Goal: Task Accomplishment & Management: Use online tool/utility

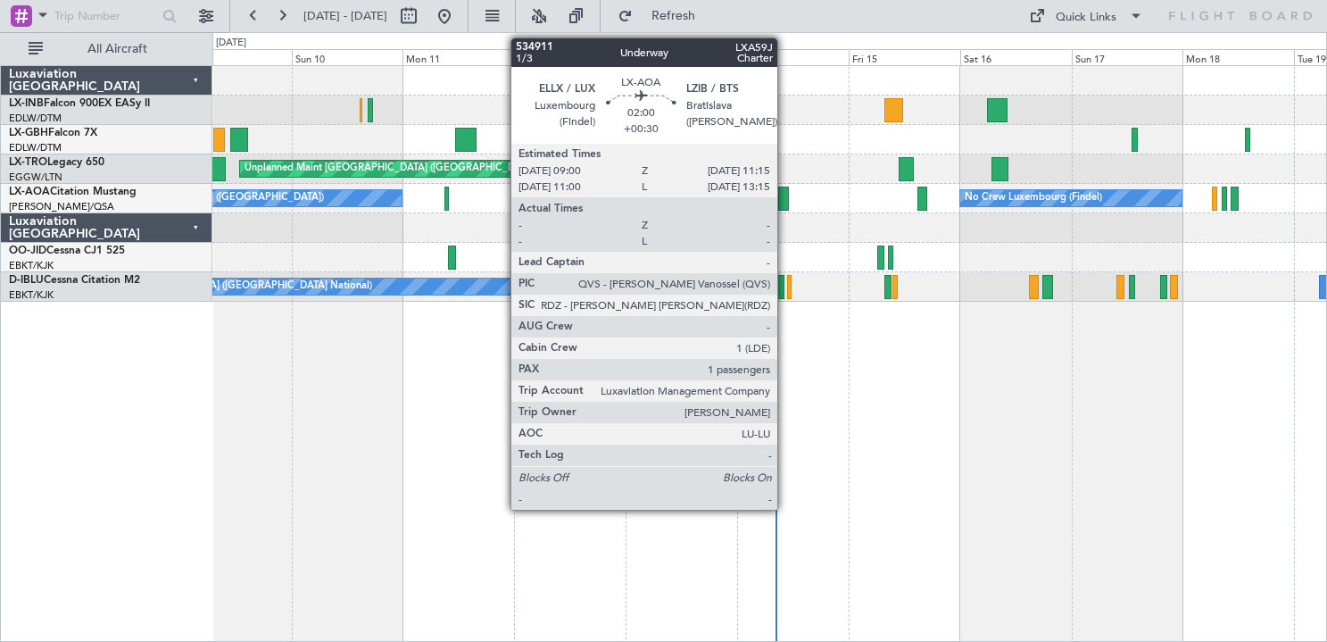
click at [784, 192] on div at bounding box center [783, 199] width 11 height 24
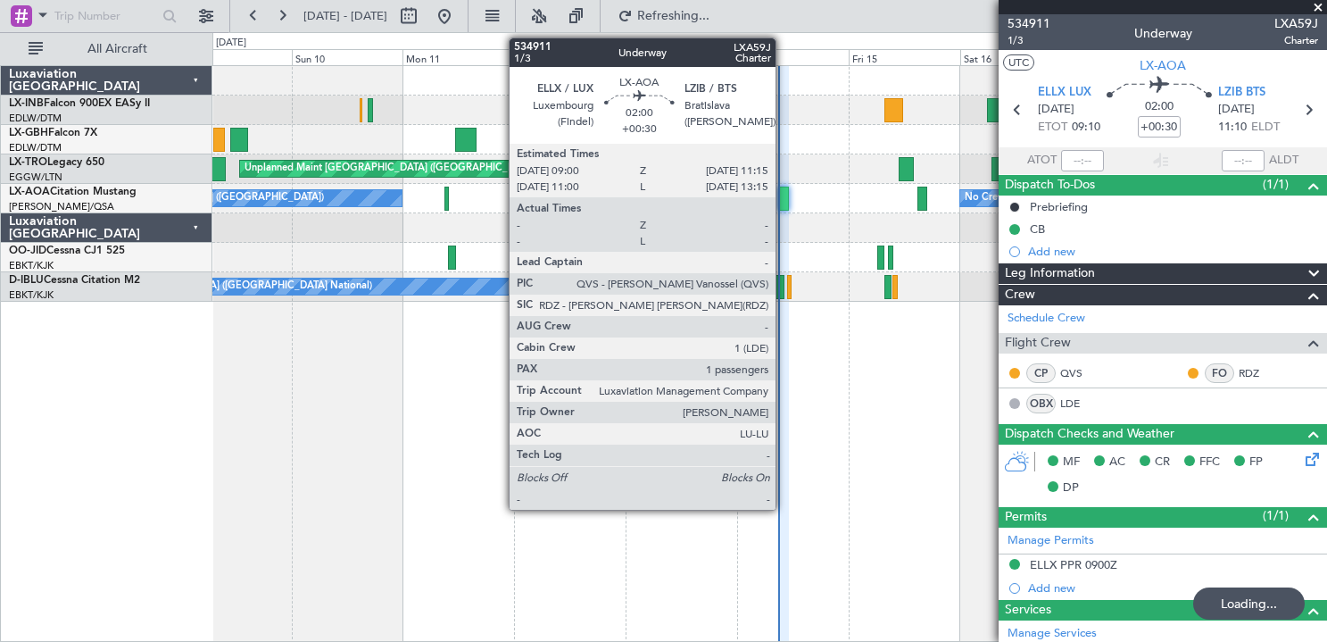
click at [784, 203] on div at bounding box center [783, 199] width 11 height 24
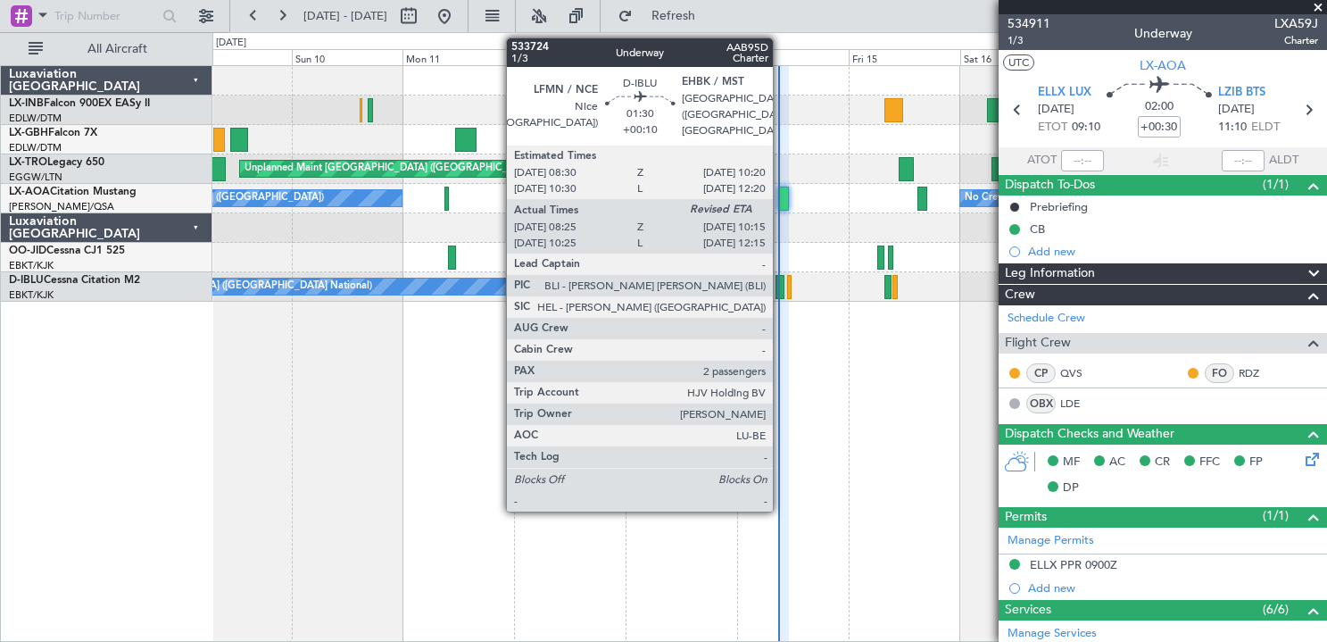
click at [781, 295] on div at bounding box center [780, 287] width 9 height 24
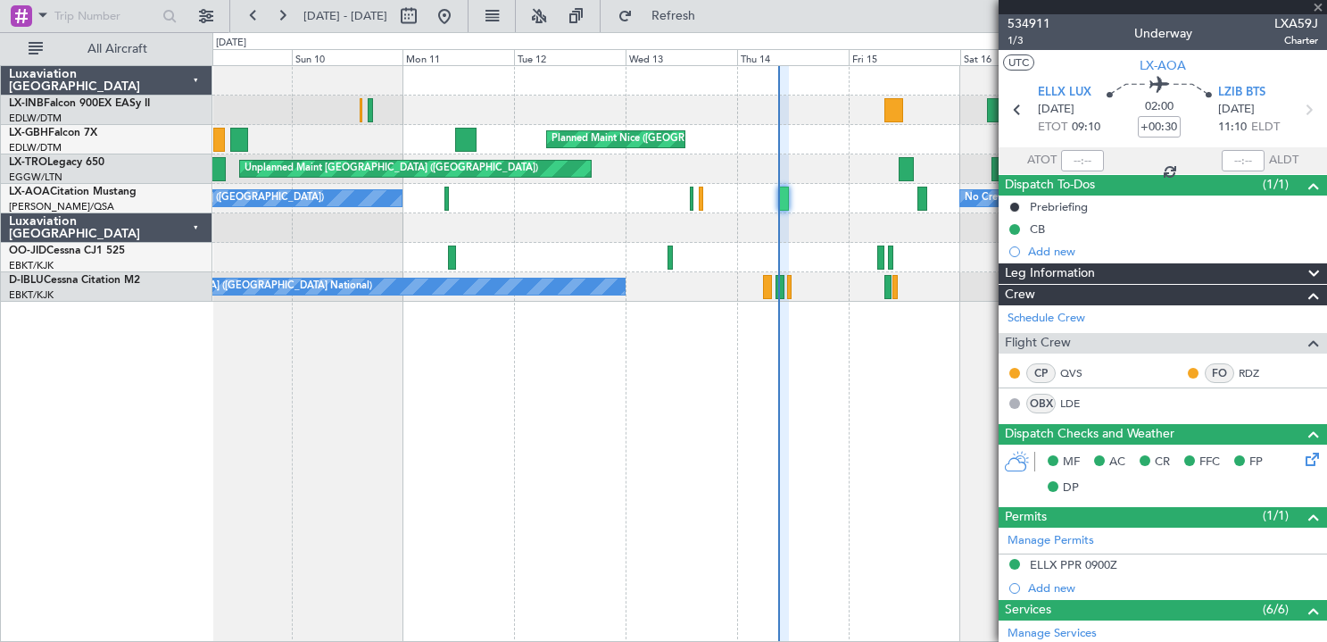
type input "+00:10"
type input "08:40"
type input "2"
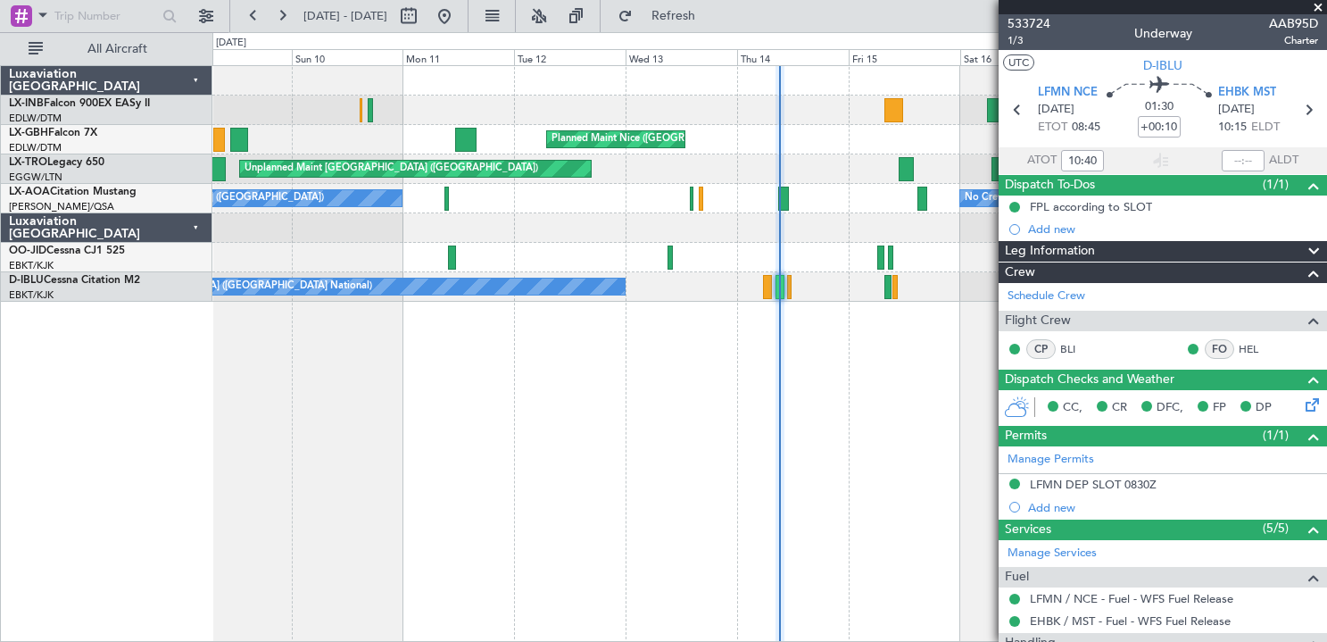
type input "08:40"
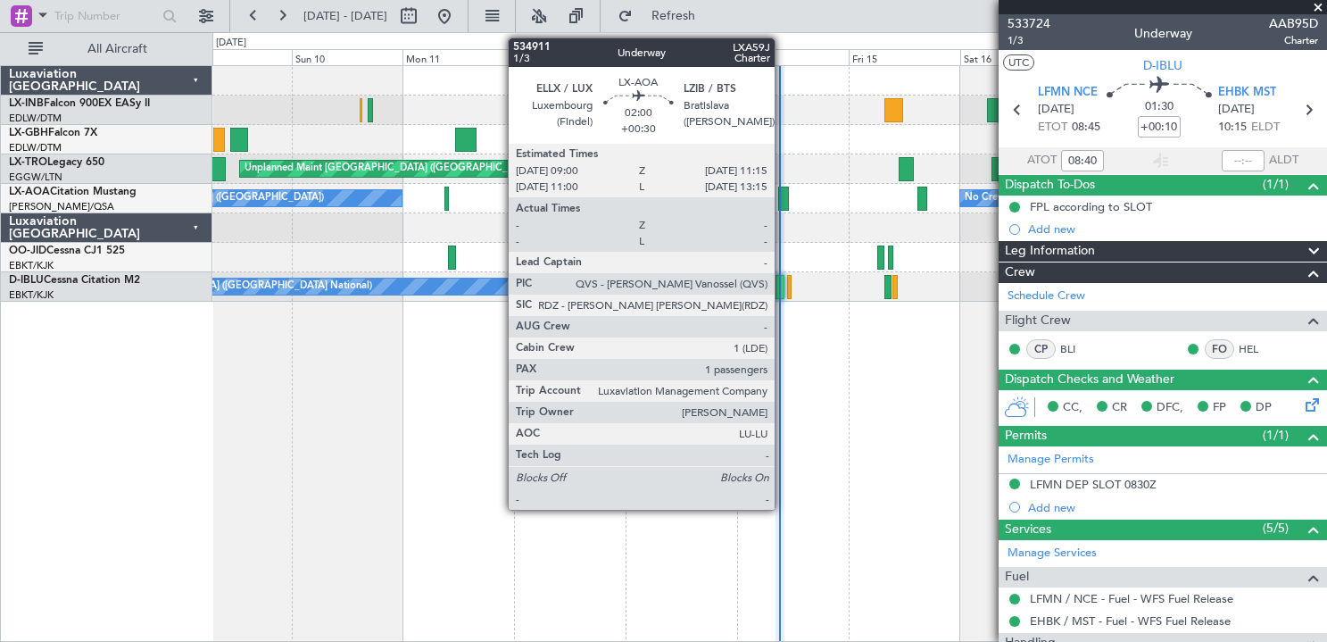
click at [783, 195] on div at bounding box center [783, 199] width 11 height 24
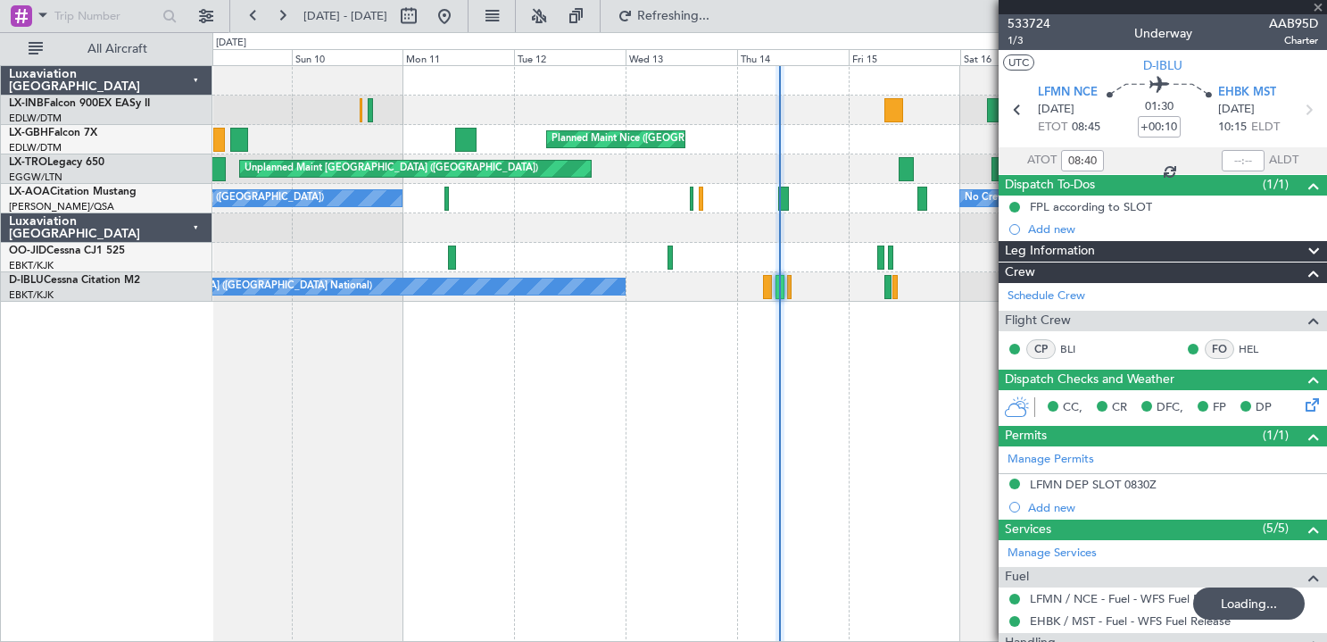
type input "+00:30"
type input "1"
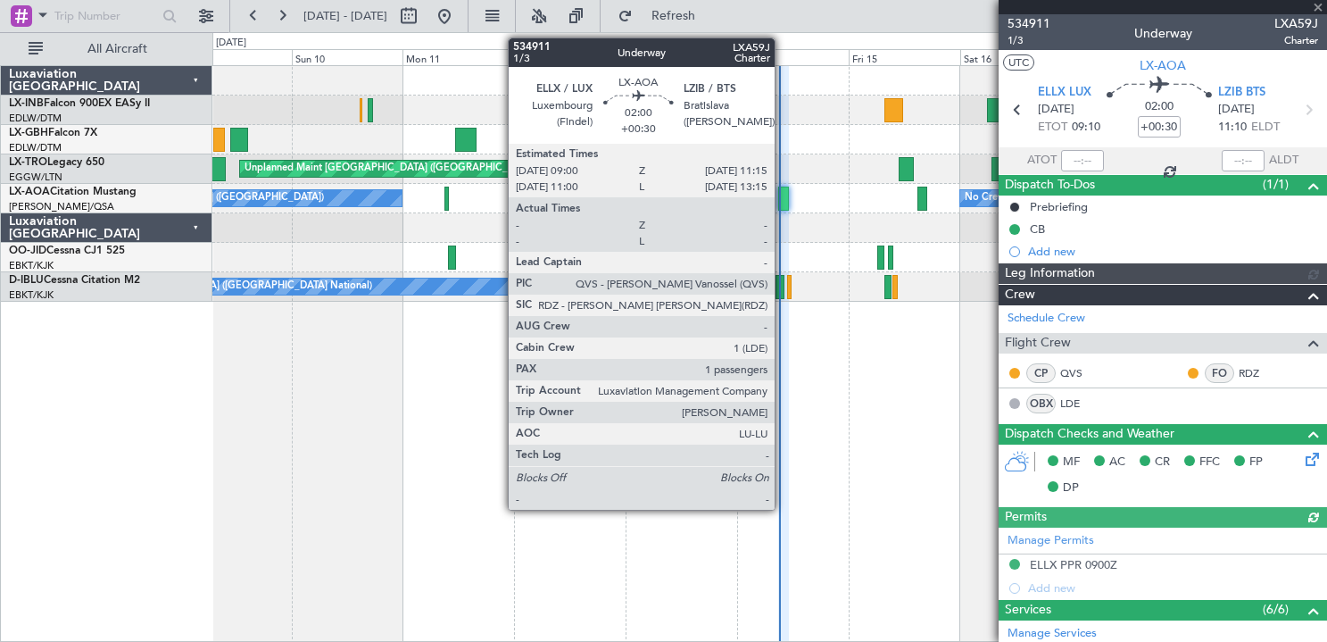
type input "+00:10"
type input "08:40"
type input "2"
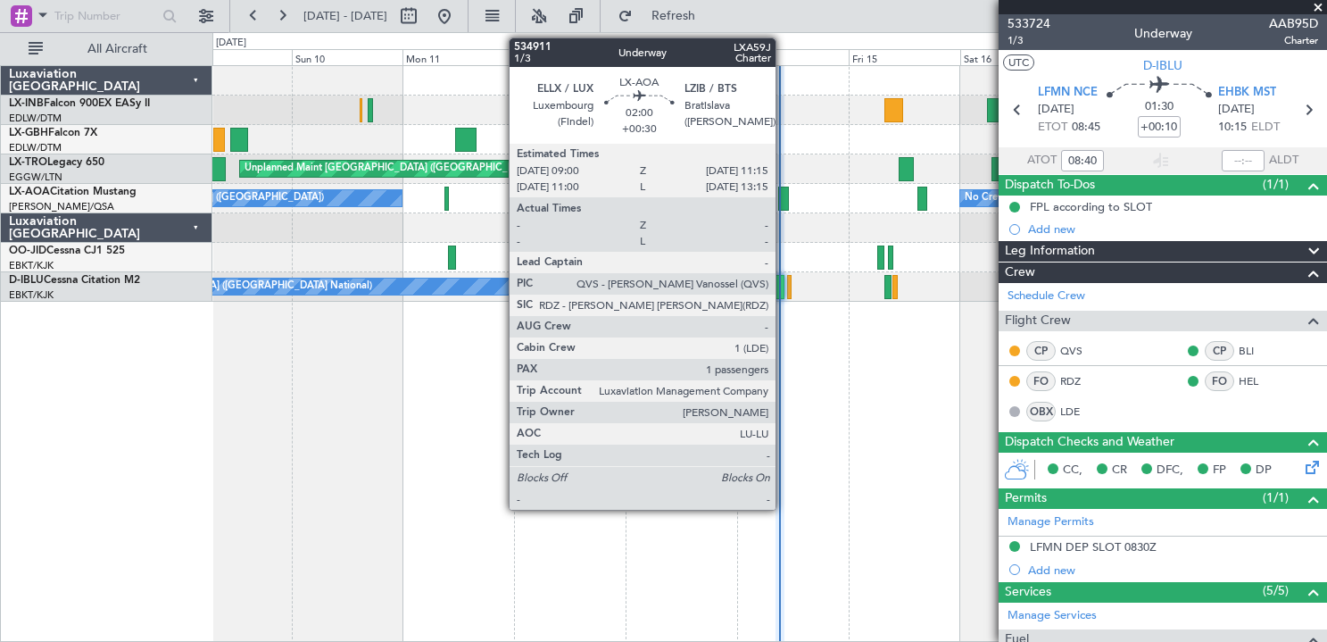
click at [784, 202] on div at bounding box center [783, 199] width 11 height 24
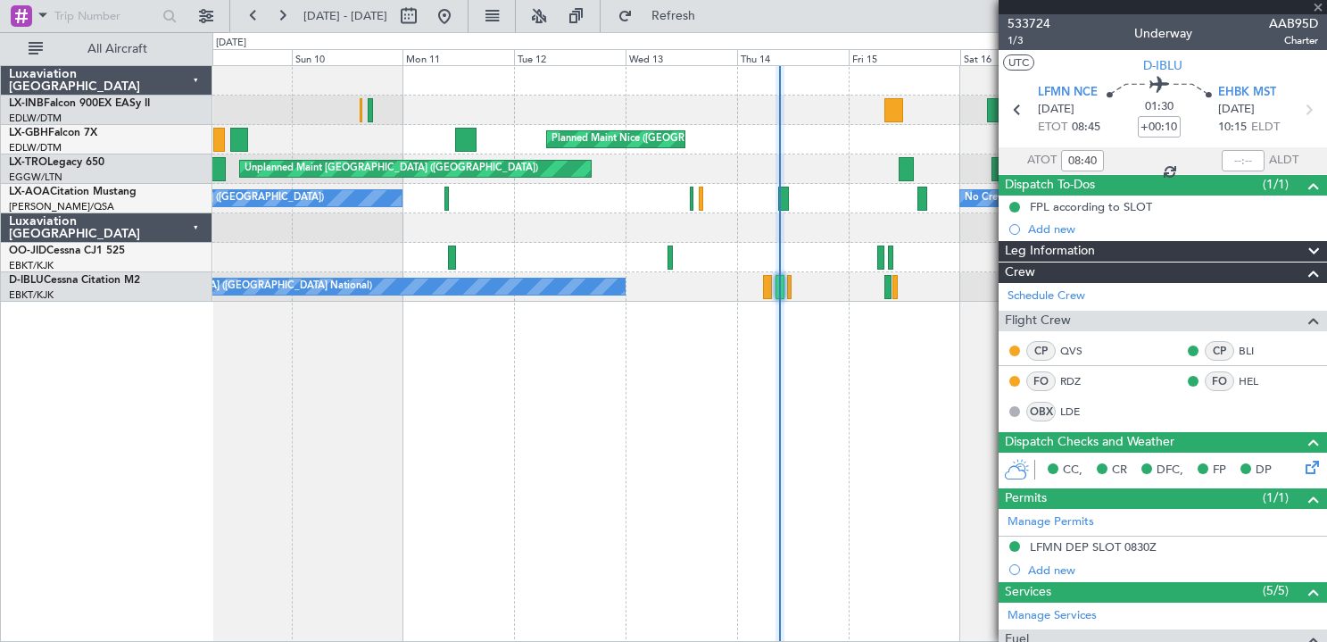
type input "+00:30"
type input "1"
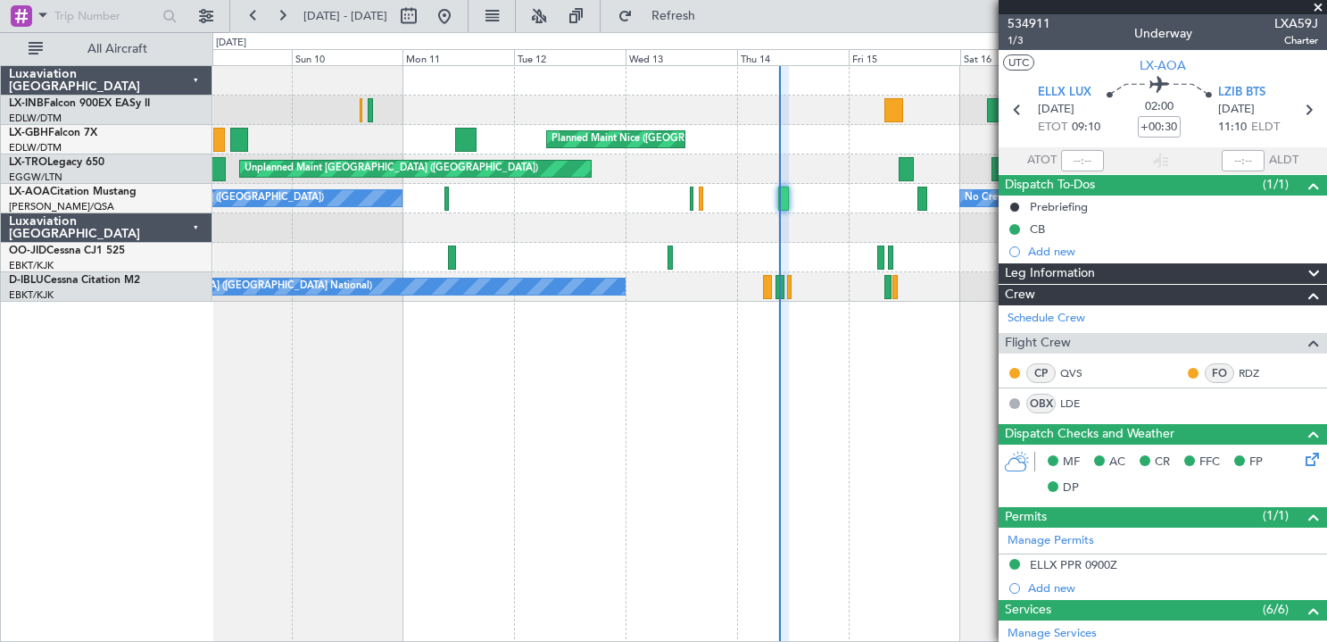
click at [1109, 274] on div "Leg Information" at bounding box center [1163, 273] width 328 height 21
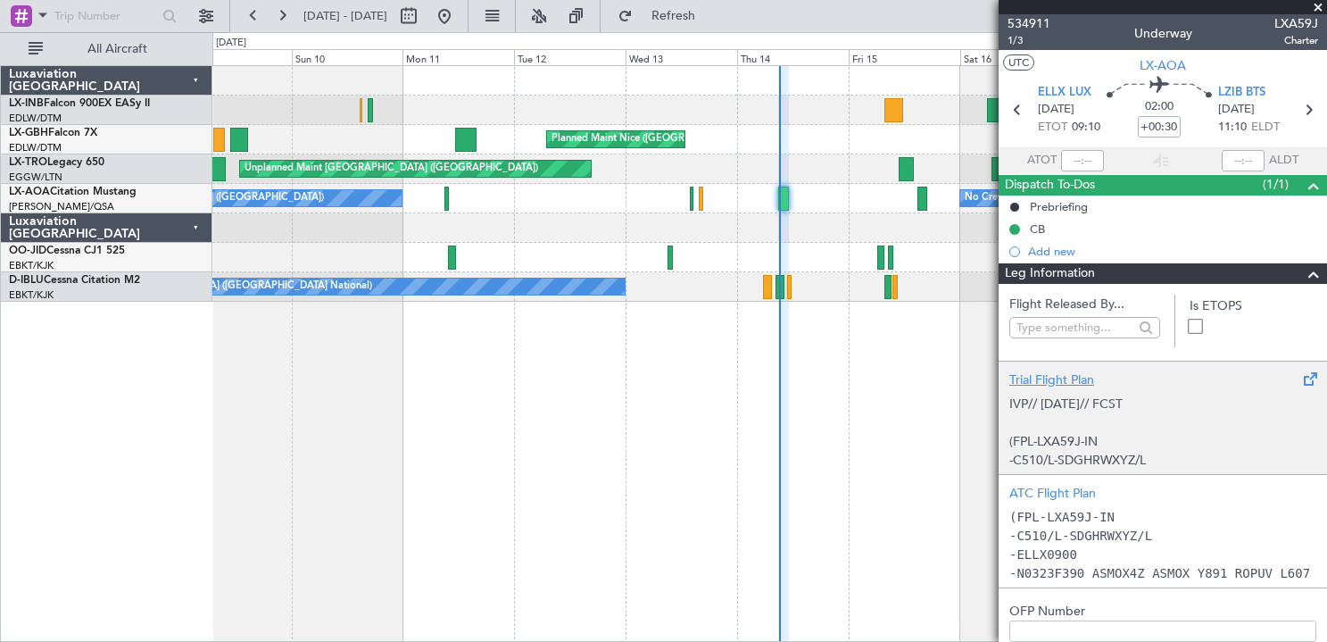
scroll to position [216, 0]
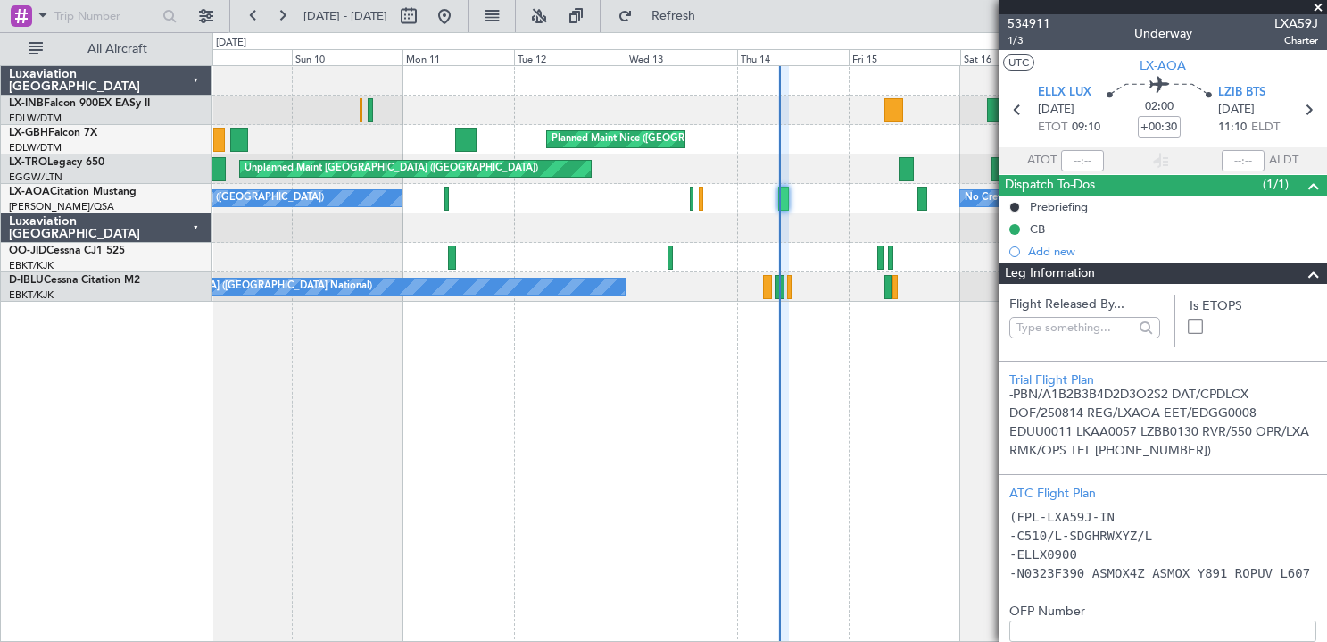
click at [1107, 273] on div "Leg Information" at bounding box center [1163, 273] width 328 height 21
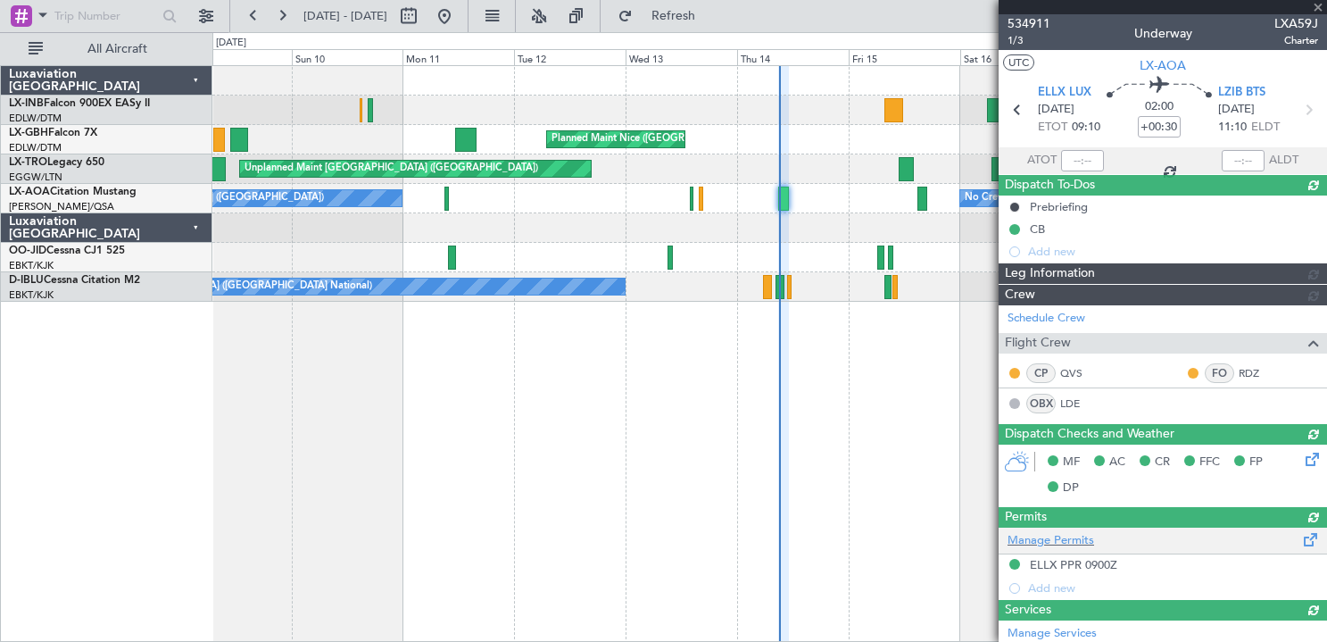
scroll to position [0, 0]
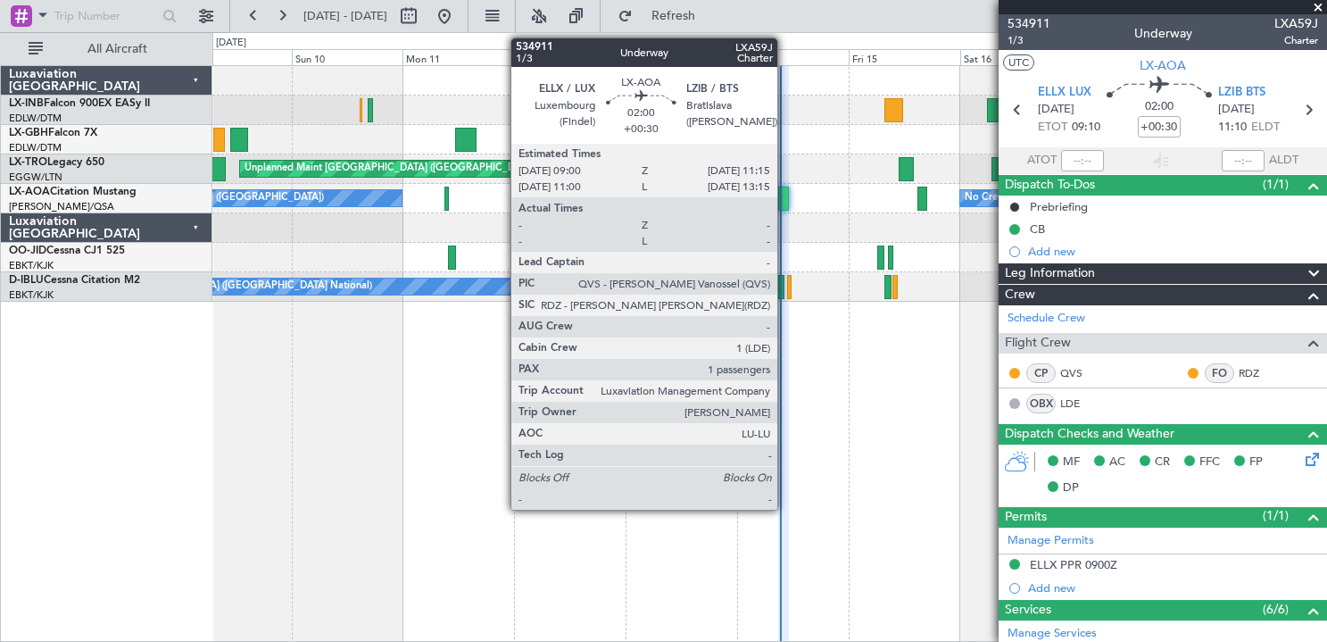
click at [785, 195] on div at bounding box center [783, 199] width 11 height 24
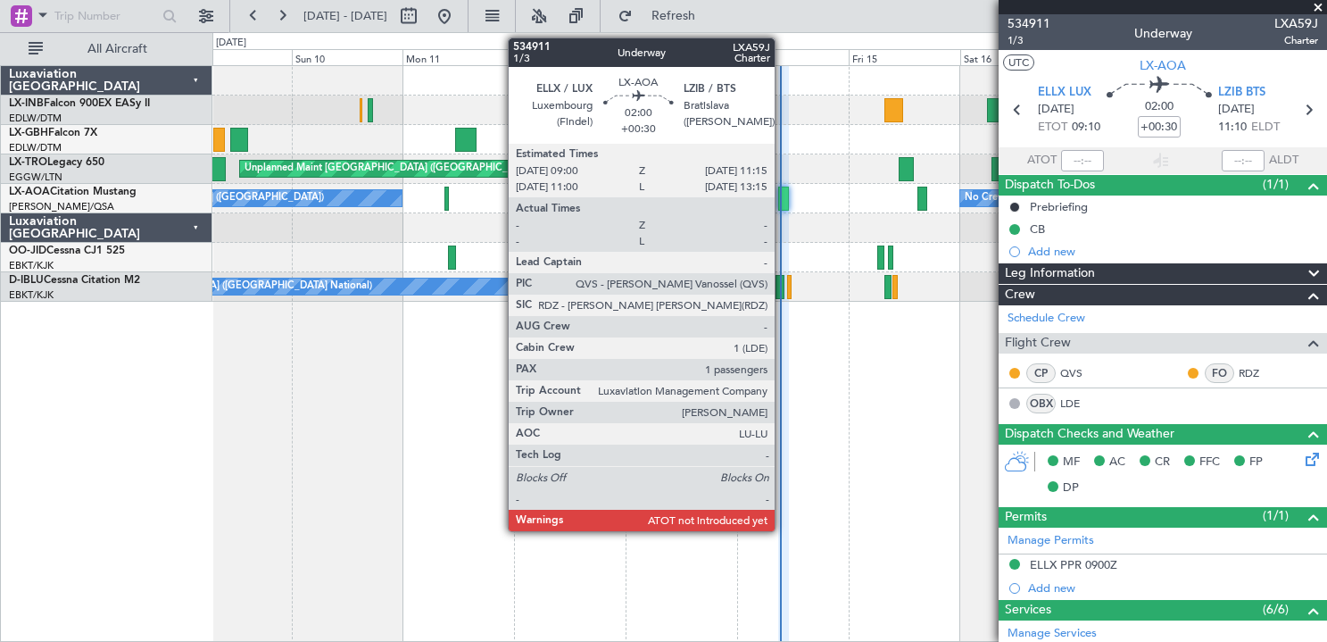
click at [783, 196] on div at bounding box center [783, 199] width 11 height 24
click at [784, 205] on div at bounding box center [783, 199] width 11 height 24
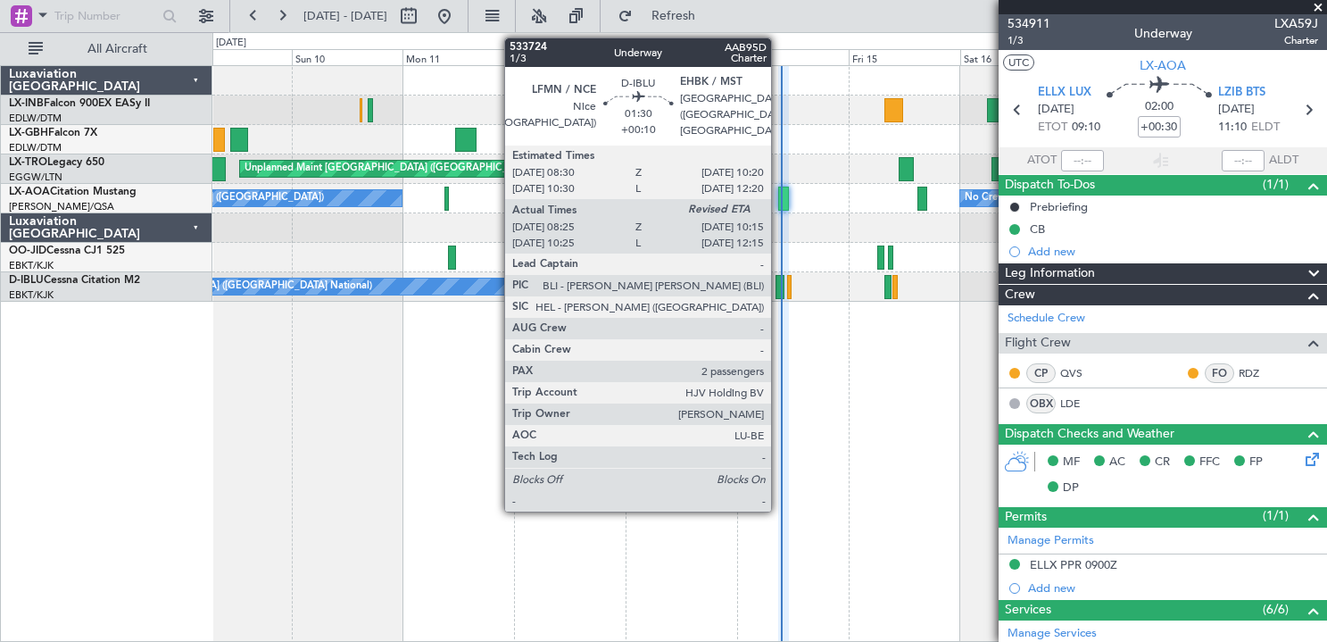
click at [779, 293] on div at bounding box center [780, 287] width 9 height 24
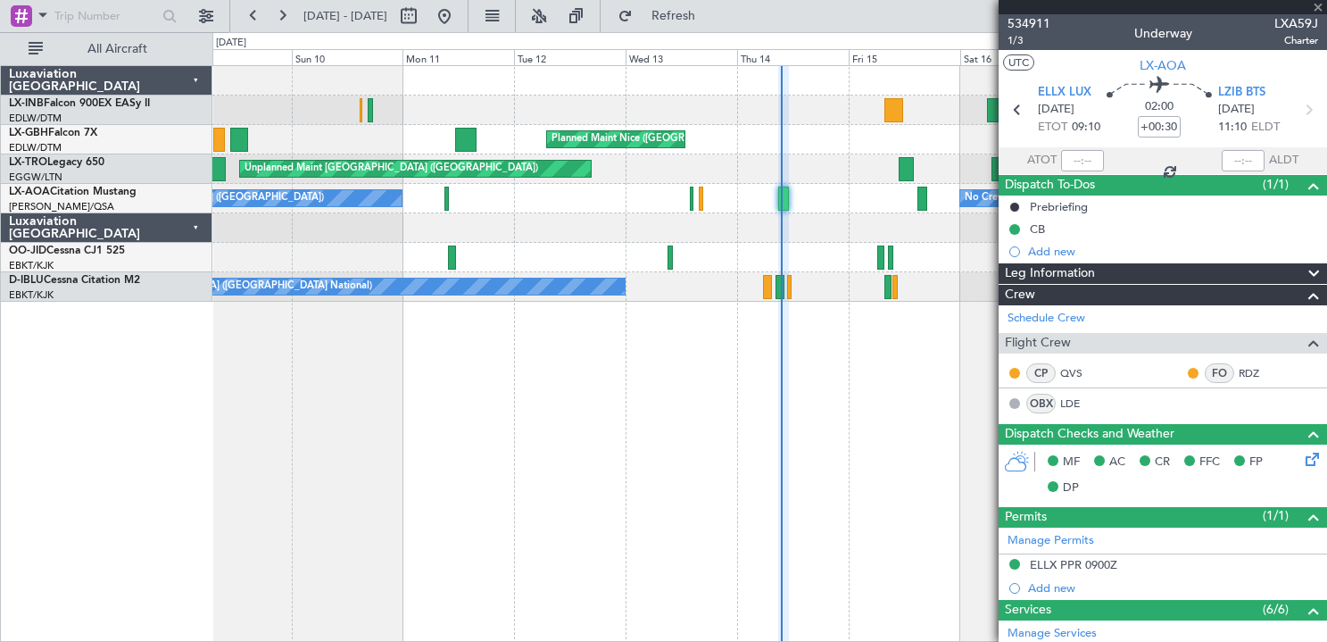
type input "+00:10"
type input "08:40"
type input "2"
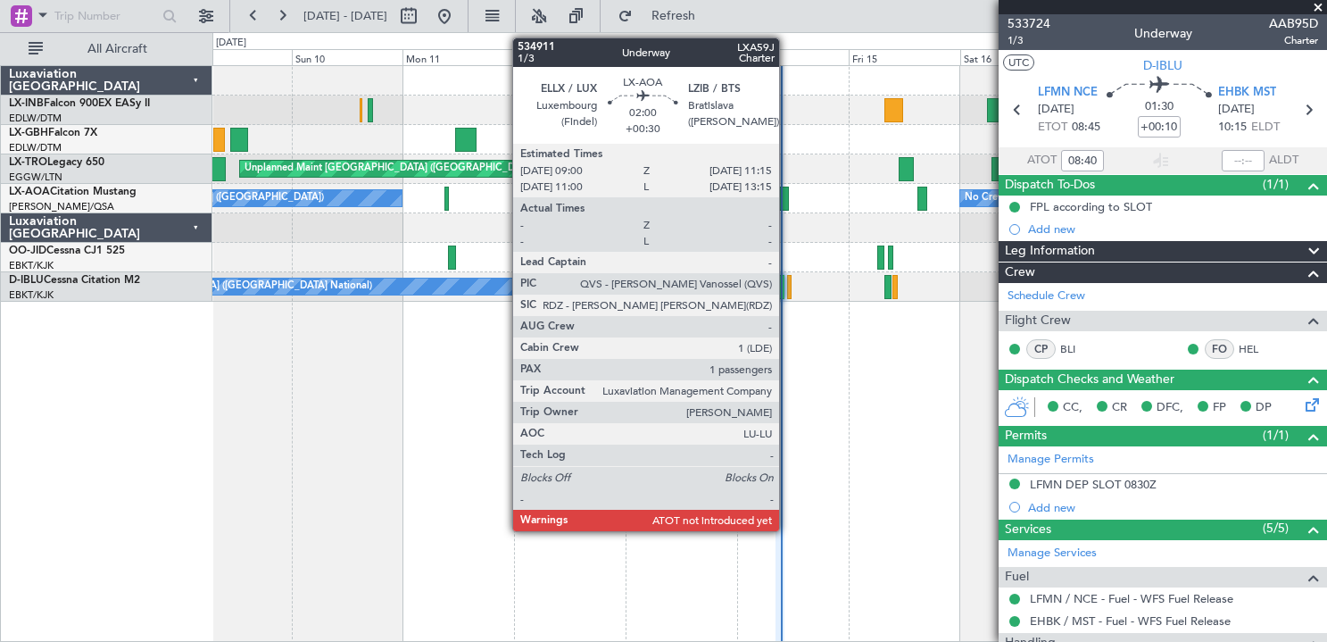
click at [787, 201] on div at bounding box center [783, 199] width 11 height 24
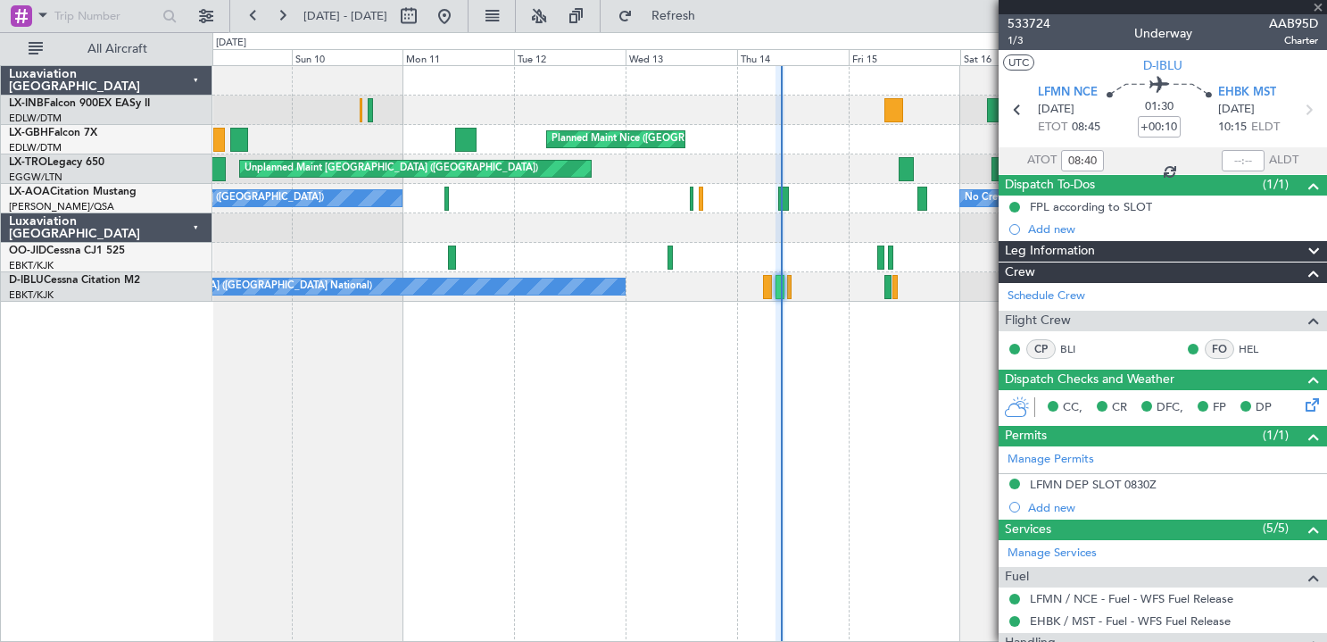
type input "+00:30"
type input "1"
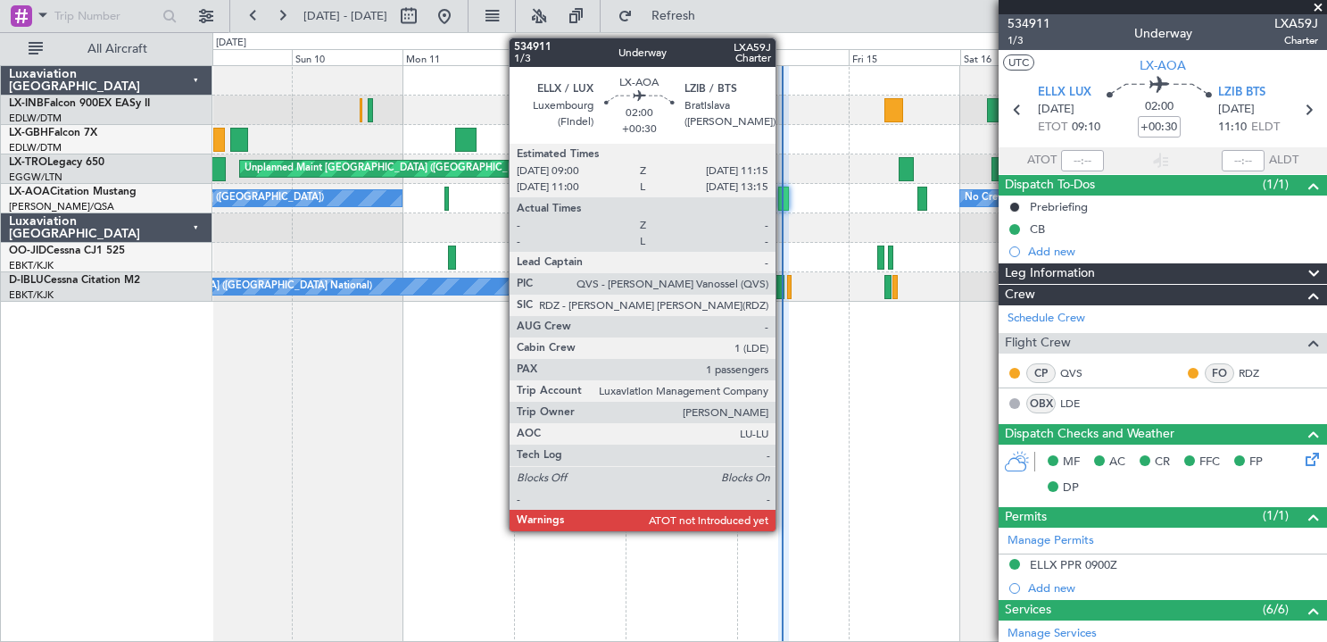
click at [784, 201] on div at bounding box center [783, 199] width 11 height 24
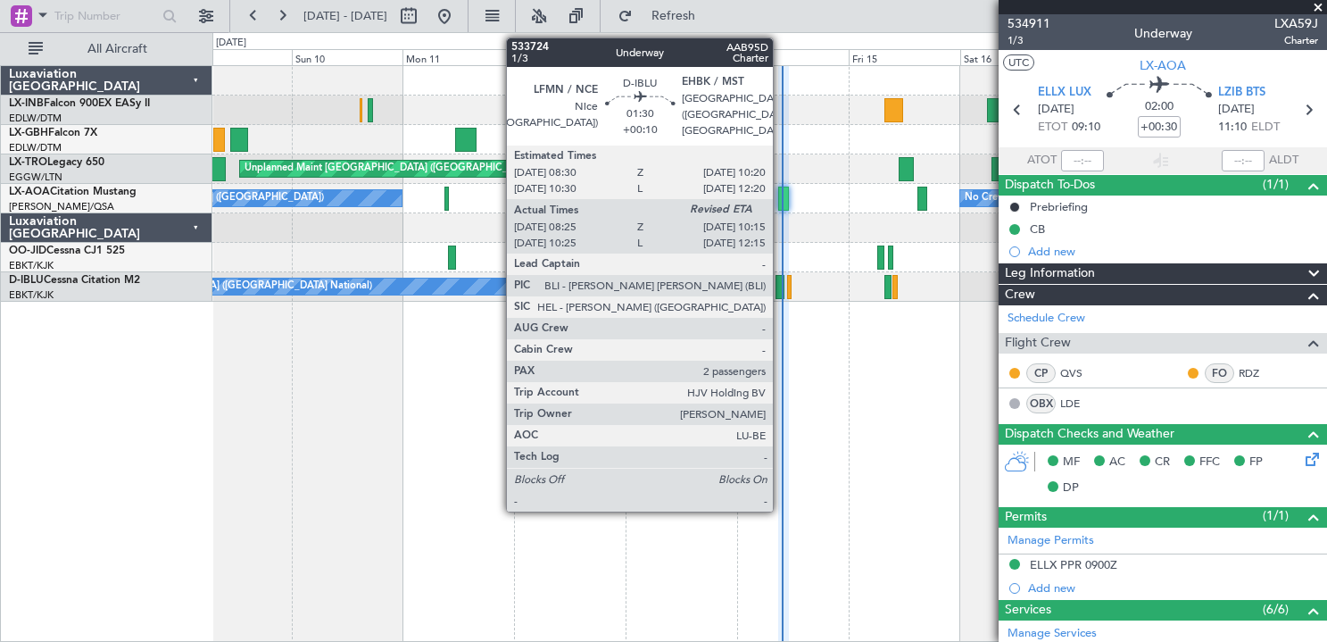
click at [781, 292] on div at bounding box center [780, 287] width 9 height 24
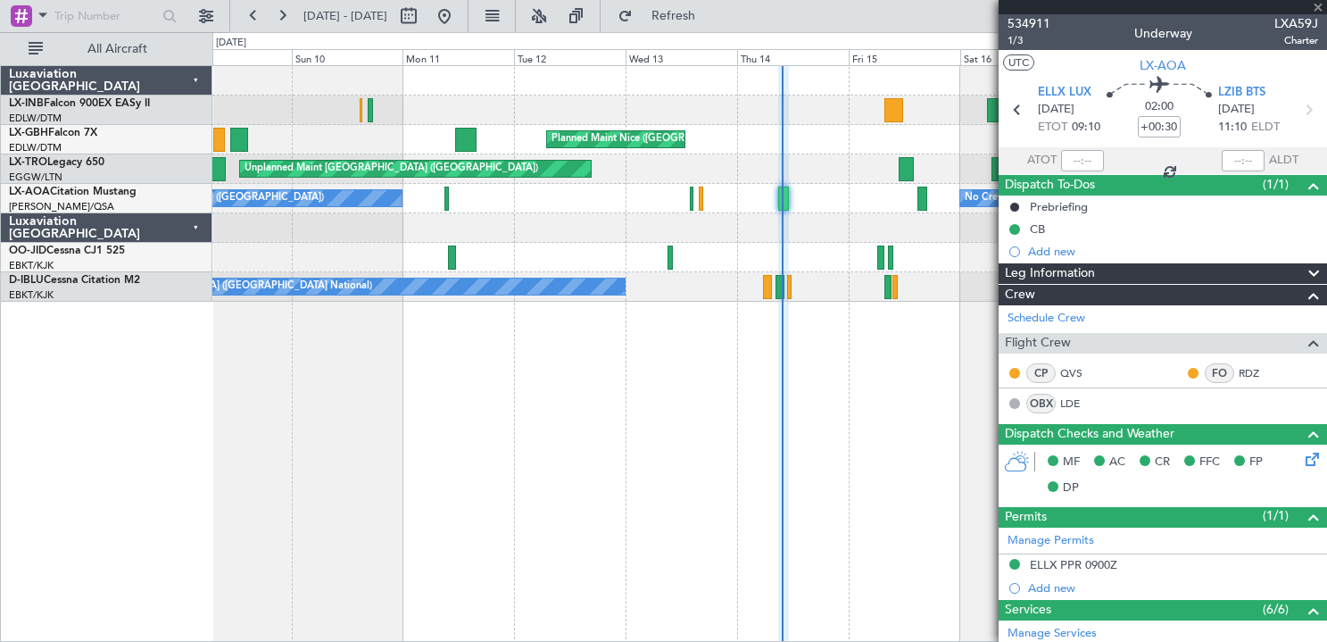
type input "+00:10"
type input "08:40"
type input "2"
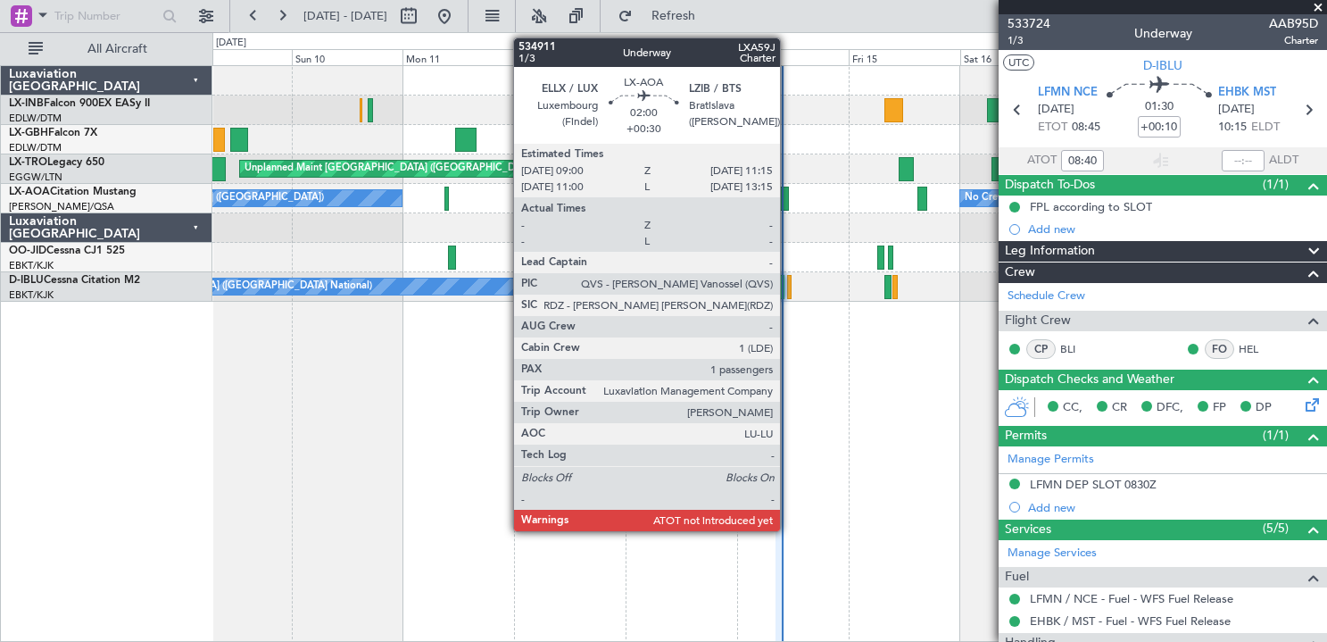
click at [788, 196] on div at bounding box center [783, 199] width 11 height 24
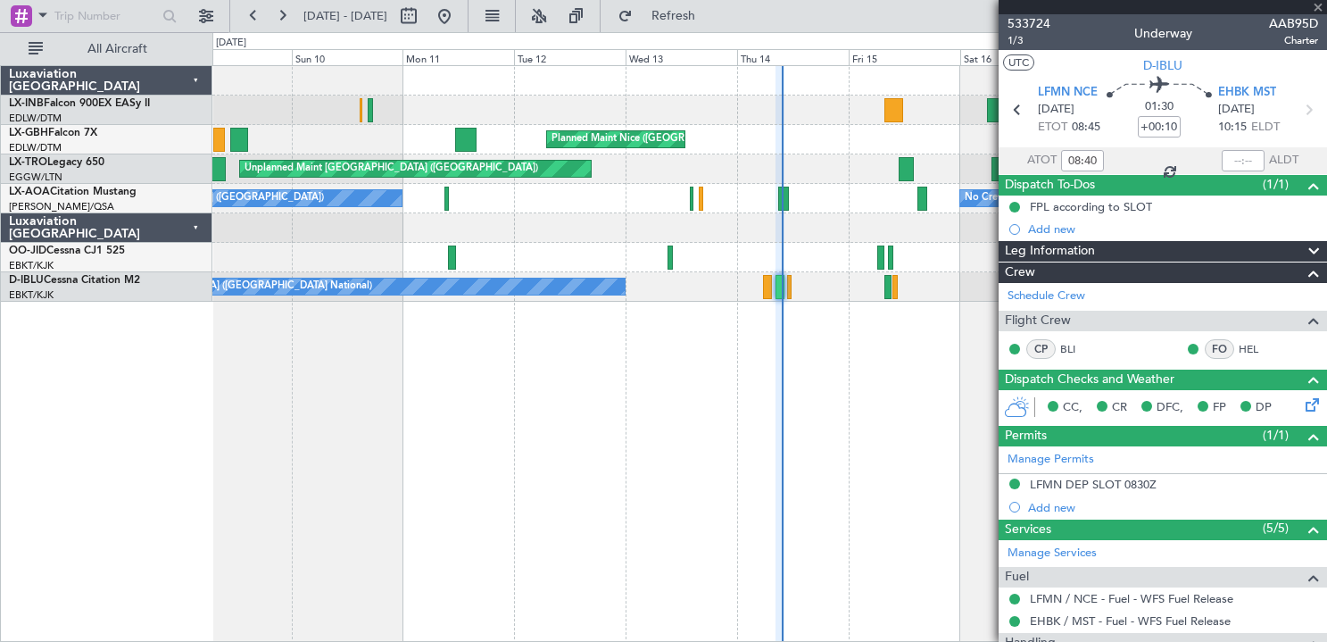
type input "+00:30"
type input "1"
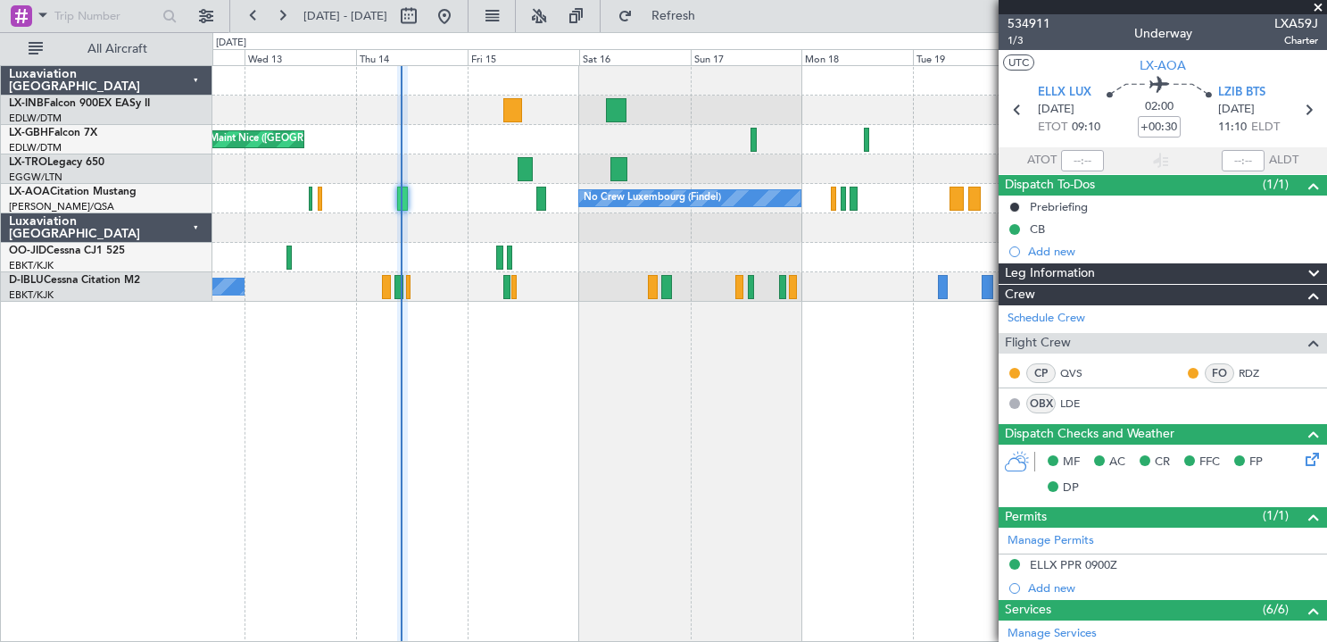
click at [461, 544] on div "Planned Maint Nice ([GEOGRAPHIC_DATA]) Unplanned Maint [GEOGRAPHIC_DATA] ([GEOG…" at bounding box center [769, 353] width 1115 height 577
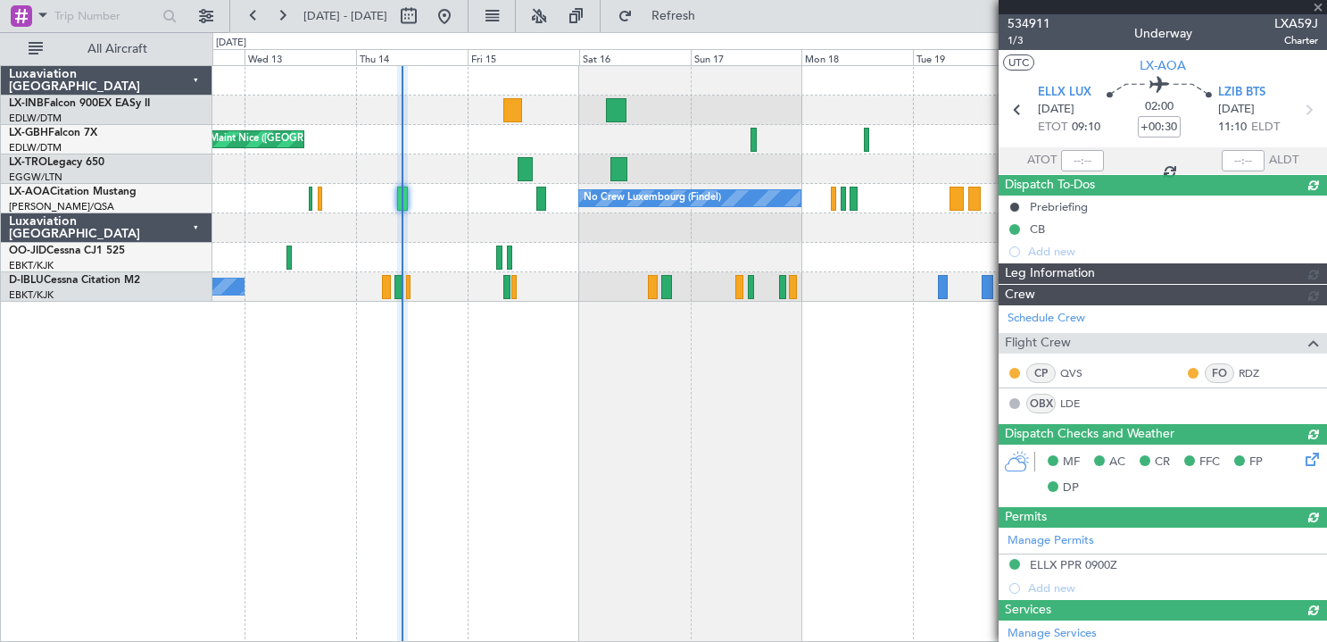
type input "09:23"
